Goal: Task Accomplishment & Management: Complete application form

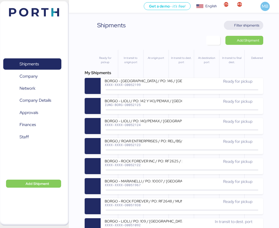
click at [251, 24] on span "Filter shipments" at bounding box center [246, 25] width 25 height 6
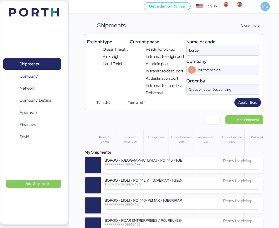
drag, startPoint x: 216, startPoint y: 48, endPoint x: 157, endPoint y: 49, distance: 58.5
click at [157, 49] on div "Freight type Ocean Freight Air Freight Land Freight Current phase Ready for pic…" at bounding box center [174, 66] width 174 height 60
paste input "O0051913"
type input "O0051913"
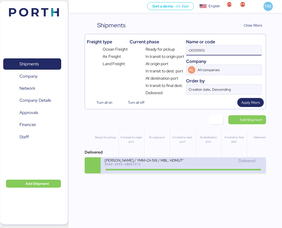
click at [207, 166] on div "Delivered" at bounding box center [223, 163] width 79 height 11
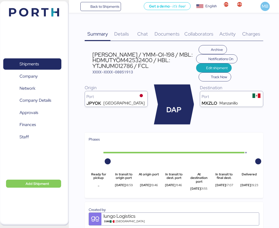
click at [250, 31] on span "Charges" at bounding box center [251, 34] width 18 height 7
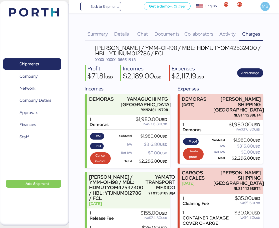
click at [132, 61] on span "XXXX-XXXX-O0051913" at bounding box center [115, 59] width 41 height 5
copy span "O0051913"
click at [99, 136] on span "XML" at bounding box center [99, 136] width 7 height 6
click at [98, 144] on span "PDF" at bounding box center [99, 146] width 6 height 6
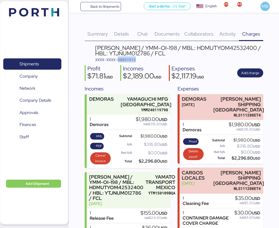
drag, startPoint x: 233, startPoint y: 54, endPoint x: 91, endPoint y: 49, distance: 142.9
click at [91, 49] on header "[PERSON_NAME] / YMM-OI-198 / MBL: HDMUTYOM42532400 / HBL: YTJNUM012786 / FCL XX…" at bounding box center [174, 53] width 178 height 17
copy div "[PERSON_NAME] / YMM-OI-198 / MBL: HDMUTYOM42532400 / HBL: YTJNUM012786 / FCL"
drag, startPoint x: 33, startPoint y: 65, endPoint x: 57, endPoint y: 49, distance: 29.1
click at [33, 65] on span "Shipments" at bounding box center [29, 63] width 19 height 7
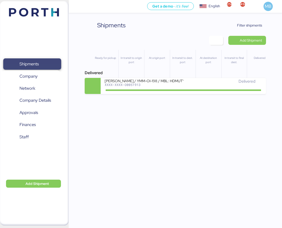
click at [39, 61] on span "Shipments" at bounding box center [29, 63] width 19 height 7
click at [254, 24] on span "Filter shipments" at bounding box center [249, 25] width 25 height 6
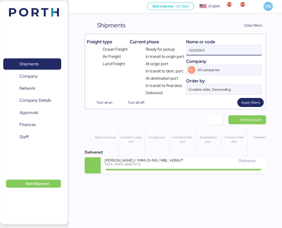
drag, startPoint x: 220, startPoint y: 54, endPoint x: 161, endPoint y: 51, distance: 58.8
click at [161, 51] on div "Freight type Ocean Freight Air Freight Land Freight Current phase Ready for pic…" at bounding box center [175, 66] width 177 height 60
paste input "[PERSON_NAME] / YMM-OI-198 / MBL: HDMUTYOM42532400 / HBL: YTJNUM012786 / FCL"
type input "[PERSON_NAME] / YMM-OI-198 / MBL: HDMUTYOM42532400 / HBL: YTJNUM012786 / FCL"
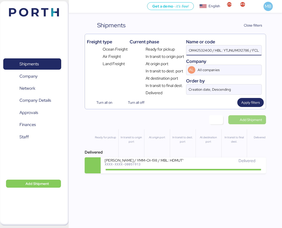
click at [248, 122] on span "Add Shipment" at bounding box center [251, 120] width 22 height 6
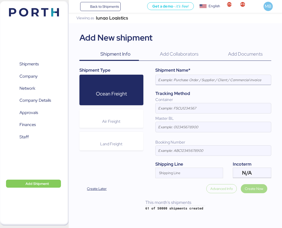
click at [193, 75] on input at bounding box center [214, 80] width 116 height 10
paste input "[PERSON_NAME] / YMM-OI-198 / MBL: HDMUTYOM42532400 / HBL: YTJNUM012786 / FCL"
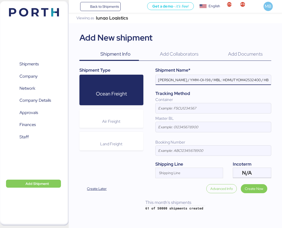
scroll to position [0, 50]
click at [261, 176] on div "N/A" at bounding box center [251, 173] width 19 height 10
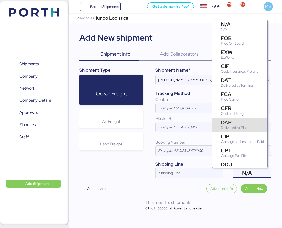
click at [251, 124] on div "DAP Delivered At Place" at bounding box center [236, 125] width 30 height 11
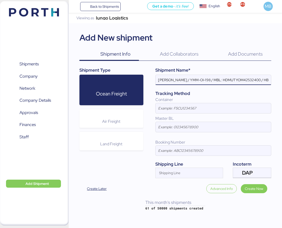
click at [254, 81] on input "[PERSON_NAME] / YMM-OI-198 / MBL: HDMUTYOM42532400 / HBL: YTJNUM012786 / FCL" at bounding box center [214, 80] width 116 height 10
click at [263, 79] on input "[PERSON_NAME] / YMM-OI-198 / MBL: HDMUTYOM42532400 / HBL: YTJNUM012786 / FCL" at bounding box center [214, 80] width 116 height 10
click at [244, 79] on input "[PERSON_NAME] / YMM-OI-198 / MBL: HDMUTYOM42532400 / HBL: YTJNUM012786 / LCL" at bounding box center [214, 80] width 116 height 10
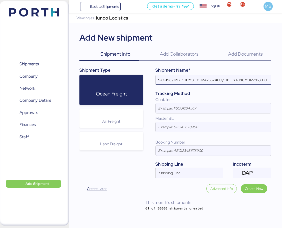
click at [244, 79] on input "[PERSON_NAME] / YMM-OI-198 / MBL: HDMUTYOM42532400 / HBL: YTJNUM012786 / LCL" at bounding box center [214, 80] width 116 height 10
paste input "YTJNUM100149"
click at [240, 81] on input "[PERSON_NAME] / YMM-OI-198 / MBL: HDMUTYOM42532400 / HBL: YTJNUM100149 / LCL" at bounding box center [214, 80] width 116 height 10
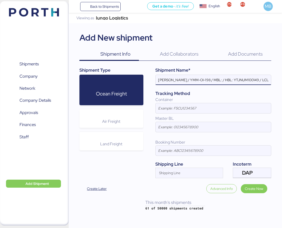
paste input "NGTL7483837"
click at [220, 80] on input "[PERSON_NAME] / YMM-OI-198 / MBL: NGTL7483837 / HBL: YTJNUM100149 / LCL" at bounding box center [214, 80] width 116 height 10
paste input "YMM-OI-242"
click at [242, 83] on input "[PERSON_NAME] / YMM-OI-242 / MBL: NGTL7483837 / HBL: YTJNUM100149 / LCL" at bounding box center [214, 80] width 116 height 10
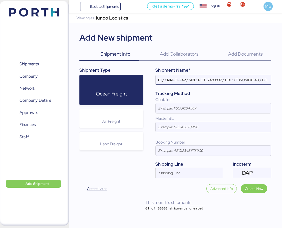
type input "[PERSON_NAME] / YMM-OI-242 / MBL: NGTL7483837 / HBL: YTJNUM100149 / LCL"
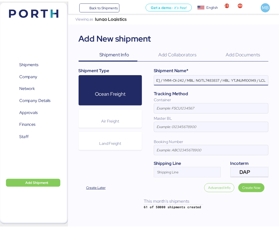
scroll to position [0, 0]
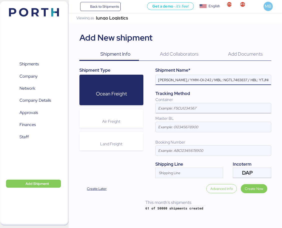
click at [175, 111] on input at bounding box center [214, 108] width 116 height 10
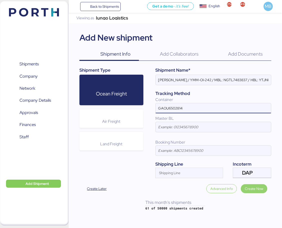
type input "GAOU6502814"
click at [254, 187] on span "Create Now" at bounding box center [254, 188] width 19 height 6
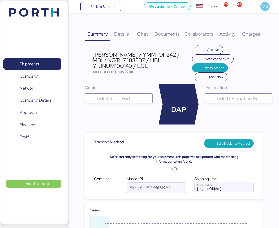
click at [111, 97] on input "search" at bounding box center [123, 98] width 54 height 6
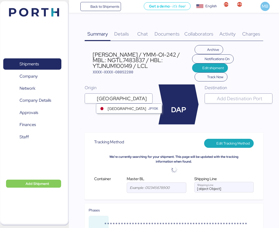
type input "[GEOGRAPHIC_DATA]"
click at [129, 110] on div "Yokohama JPYOK" at bounding box center [129, 109] width 66 height 10
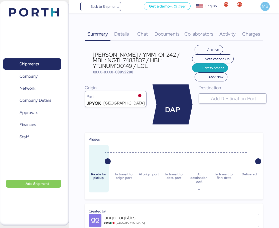
click at [221, 101] on input "search" at bounding box center [237, 98] width 54 height 6
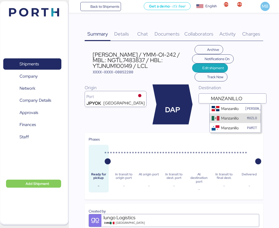
type input "MANZANILLO"
click at [226, 115] on div "Manzanillo MXZLO" at bounding box center [234, 118] width 51 height 10
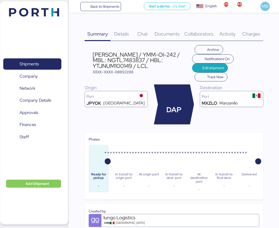
click at [123, 35] on span "Details" at bounding box center [121, 34] width 15 height 7
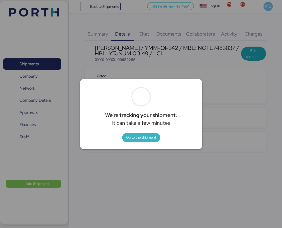
click at [152, 137] on span "Go to the shipment" at bounding box center [141, 137] width 30 height 6
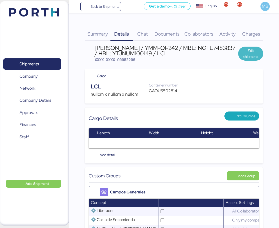
click at [259, 53] on span "Edit shipment" at bounding box center [250, 54] width 17 height 12
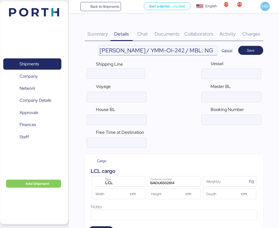
click at [182, 51] on input "[PERSON_NAME] / YMM-OI-242 / MBL: NGTL7483837 / HBL: YTJNUM100149 / LCL" at bounding box center [157, 50] width 119 height 10
click at [109, 124] on input "ocean" at bounding box center [116, 120] width 59 height 10
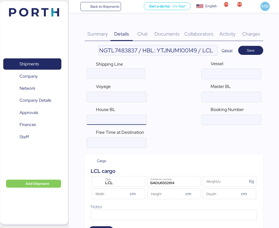
scroll to position [0, 0]
paste input "YTJNUM100149"
type input "YTJNUM100149"
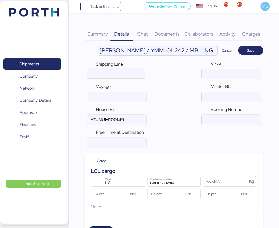
click at [175, 51] on input "[PERSON_NAME] / YMM-OI-242 / MBL: NGTL7483837 / HBL: YTJNUM100149 / LCL" at bounding box center [157, 50] width 119 height 10
click at [119, 50] on input "[PERSON_NAME] / YMM-OI-242 / MBL: NGTL7483837 / HBL: YTJNUM100149 / LCL" at bounding box center [157, 50] width 119 height 10
click at [245, 98] on input "ocean" at bounding box center [230, 97] width 59 height 10
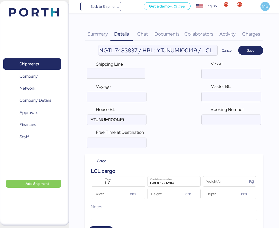
scroll to position [0, 0]
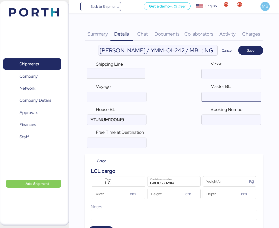
paste input "NGTL7483837"
type input "NGTL7483837"
click at [253, 48] on span "Save" at bounding box center [251, 50] width 8 height 6
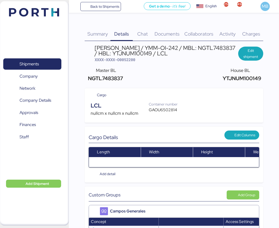
click at [173, 33] on span "Documents" at bounding box center [166, 34] width 25 height 7
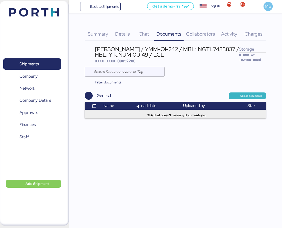
click at [242, 98] on span "Upload documents" at bounding box center [252, 96] width 22 height 5
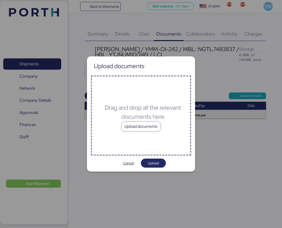
click at [149, 125] on div "Upload documents" at bounding box center [141, 126] width 40 height 11
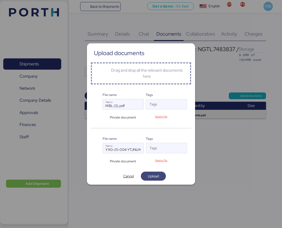
click at [158, 175] on span "Upload" at bounding box center [153, 176] width 11 height 6
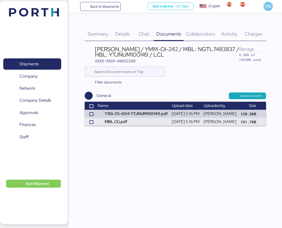
click at [127, 33] on span "Details" at bounding box center [122, 34] width 15 height 7
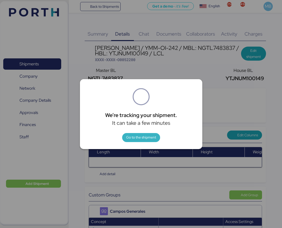
click at [140, 138] on span "Go to the shipment" at bounding box center [141, 137] width 30 height 6
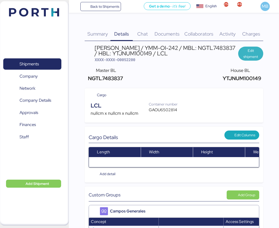
click at [254, 51] on span "Edit shipment" at bounding box center [250, 54] width 17 height 12
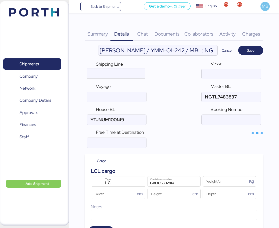
click at [219, 97] on input "ocean" at bounding box center [230, 97] width 59 height 10
click at [112, 116] on input "ocean" at bounding box center [116, 120] width 59 height 10
click at [113, 99] on input "ocean" at bounding box center [116, 97] width 59 height 10
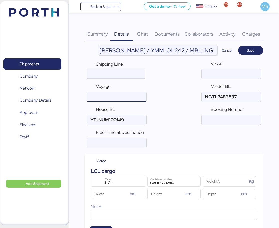
paste input "YTJNUM100149"
type input "YTJNUM100149"
click at [215, 96] on input "ocean" at bounding box center [230, 97] width 59 height 10
click at [113, 121] on input "ocean" at bounding box center [116, 120] width 59 height 10
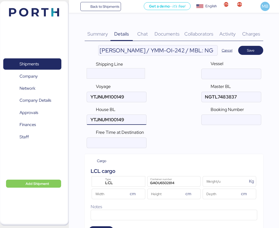
click at [113, 121] on input "ocean" at bounding box center [116, 120] width 59 height 10
paste input "NGTL7483837"
type input "NGTL7483837"
click at [116, 98] on input "ocean" at bounding box center [116, 97] width 59 height 10
click at [115, 98] on input "ocean" at bounding box center [116, 97] width 59 height 10
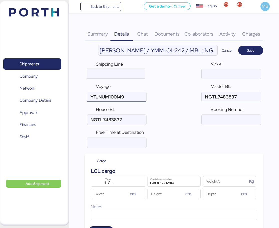
click at [215, 96] on input "ocean" at bounding box center [230, 97] width 59 height 10
paste input "YTJNUM100149"
type input "YTJNUM100149"
click at [95, 95] on input "ocean" at bounding box center [116, 97] width 59 height 10
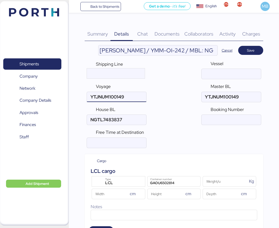
click at [100, 94] on input "ocean" at bounding box center [116, 97] width 59 height 10
click at [254, 47] on span "Save" at bounding box center [251, 50] width 8 height 6
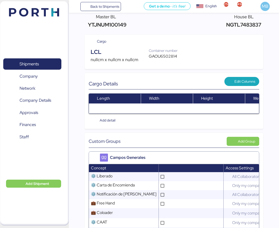
scroll to position [150, 0]
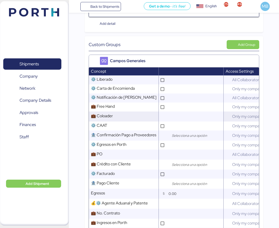
click at [179, 121] on input "text" at bounding box center [195, 116] width 56 height 10
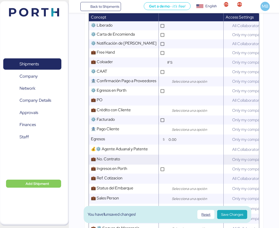
scroll to position [250, 0]
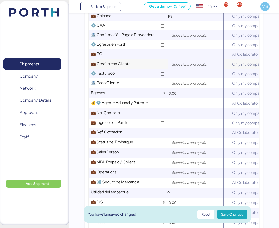
type input "IFS"
click at [177, 67] on input "search" at bounding box center [197, 64] width 53 height 6
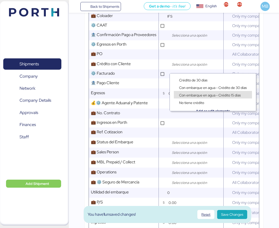
click at [207, 93] on span "Con embarque en agua - Crédito 15 días" at bounding box center [210, 95] width 62 height 5
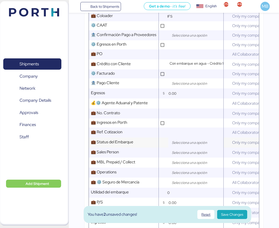
click at [176, 145] on input "search" at bounding box center [197, 142] width 53 height 6
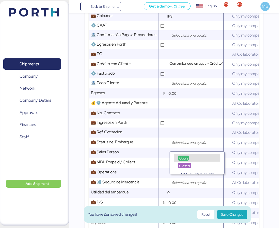
click at [181, 158] on span "Open" at bounding box center [183, 158] width 9 height 5
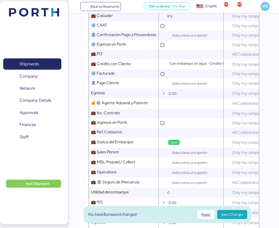
click at [188, 155] on input "search" at bounding box center [197, 152] width 53 height 6
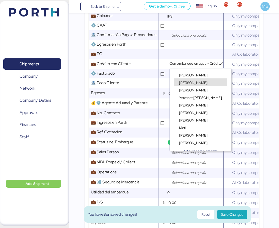
click at [199, 74] on div "[PERSON_NAME]" at bounding box center [200, 75] width 53 height 8
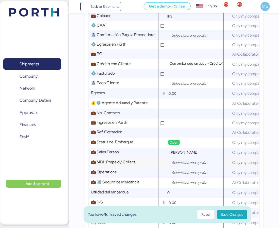
click at [184, 165] on input "search" at bounding box center [197, 162] width 53 height 6
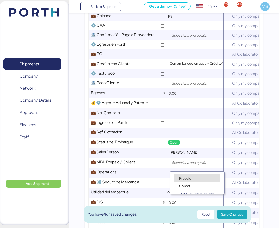
click at [181, 177] on span "Prepaid" at bounding box center [185, 178] width 12 height 5
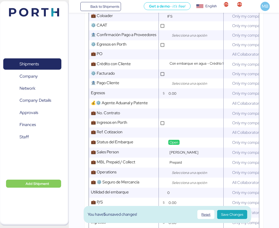
click at [184, 175] on input "search" at bounding box center [197, 172] width 53 height 6
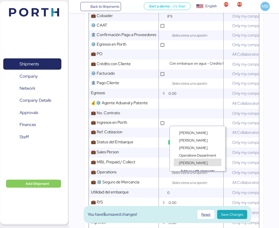
click at [194, 162] on span "[PERSON_NAME]" at bounding box center [193, 162] width 29 height 5
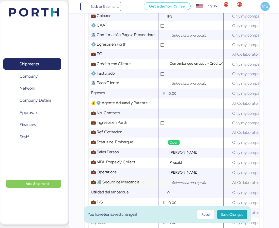
click at [186, 183] on div at bounding box center [195, 182] width 55 height 10
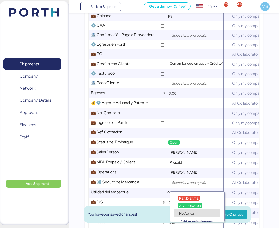
click at [184, 213] on span "No Aplica" at bounding box center [186, 213] width 15 height 5
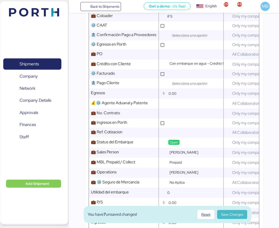
click at [238, 214] on span "Save Changes" at bounding box center [232, 214] width 22 height 6
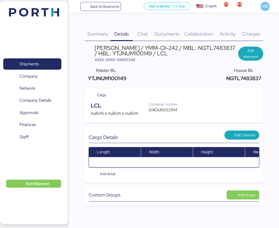
scroll to position [0, 0]
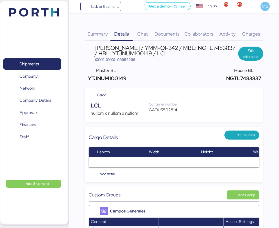
click at [247, 77] on span "NGTL7483837" at bounding box center [243, 78] width 36 height 7
drag, startPoint x: 205, startPoint y: 54, endPoint x: 95, endPoint y: 51, distance: 110.6
click at [95, 51] on div "[PERSON_NAME] / YMM-OI-242 / MBL: NGTL7483837 / HBL: YTJNUM100149 / LCL" at bounding box center [166, 50] width 143 height 11
copy div "[PERSON_NAME] / YMM-OI-242 / MBL: NGTL7483837 / HBL: YTJNUM100149 / LCL"
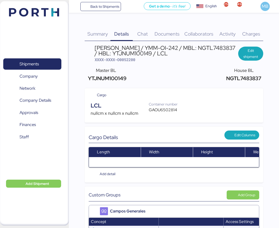
click at [164, 109] on div "GAOU6502814" at bounding box center [166, 110] width 34 height 6
copy div "GAOU6502814"
click at [135, 61] on span "XXXX-XXXX-O0052200" at bounding box center [115, 59] width 41 height 5
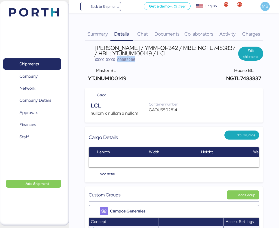
copy span "O0052200"
click at [170, 35] on span "Documents" at bounding box center [166, 34] width 25 height 7
